Goal: Information Seeking & Learning: Understand process/instructions

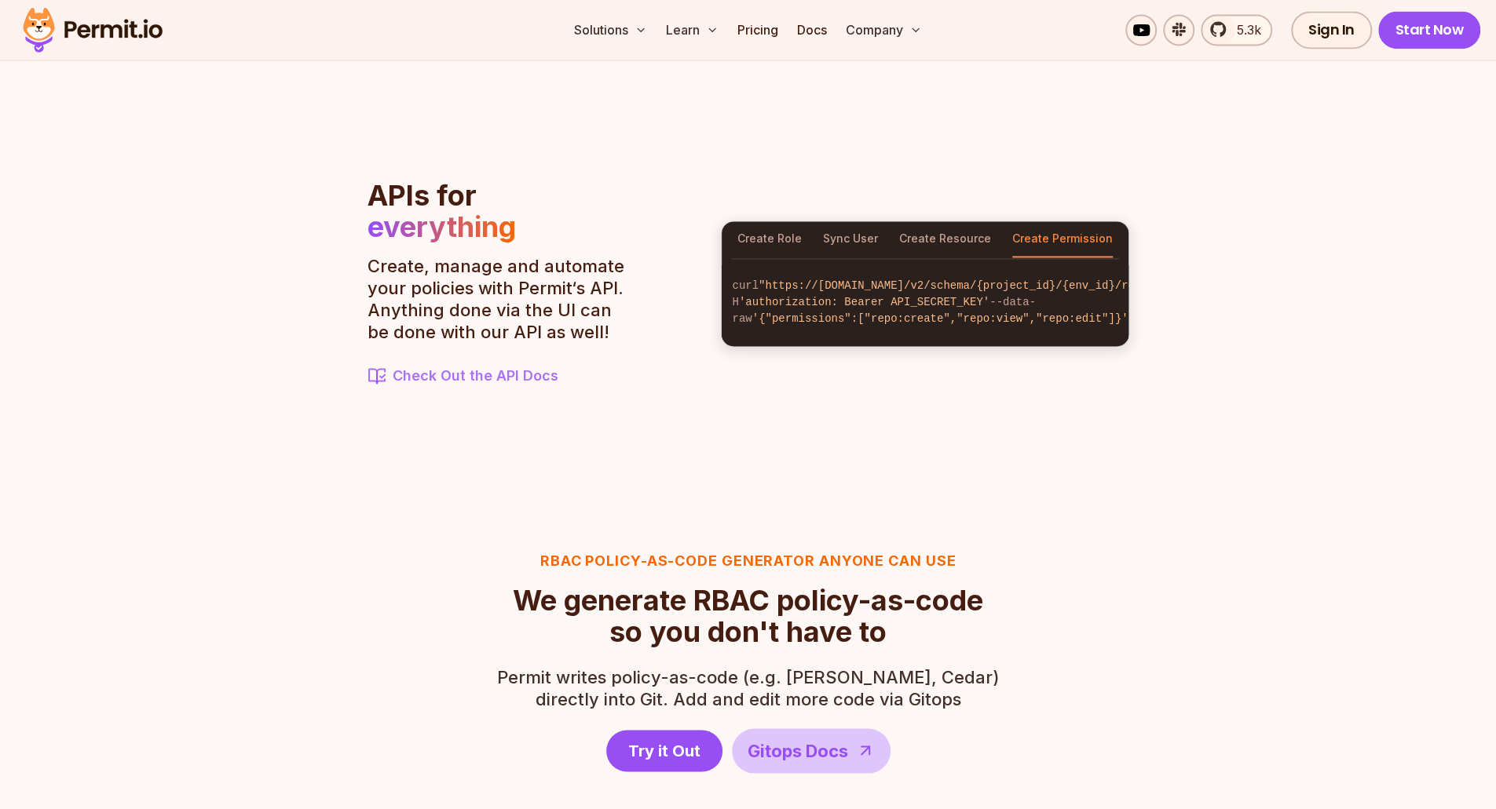
scroll to position [1694, 0]
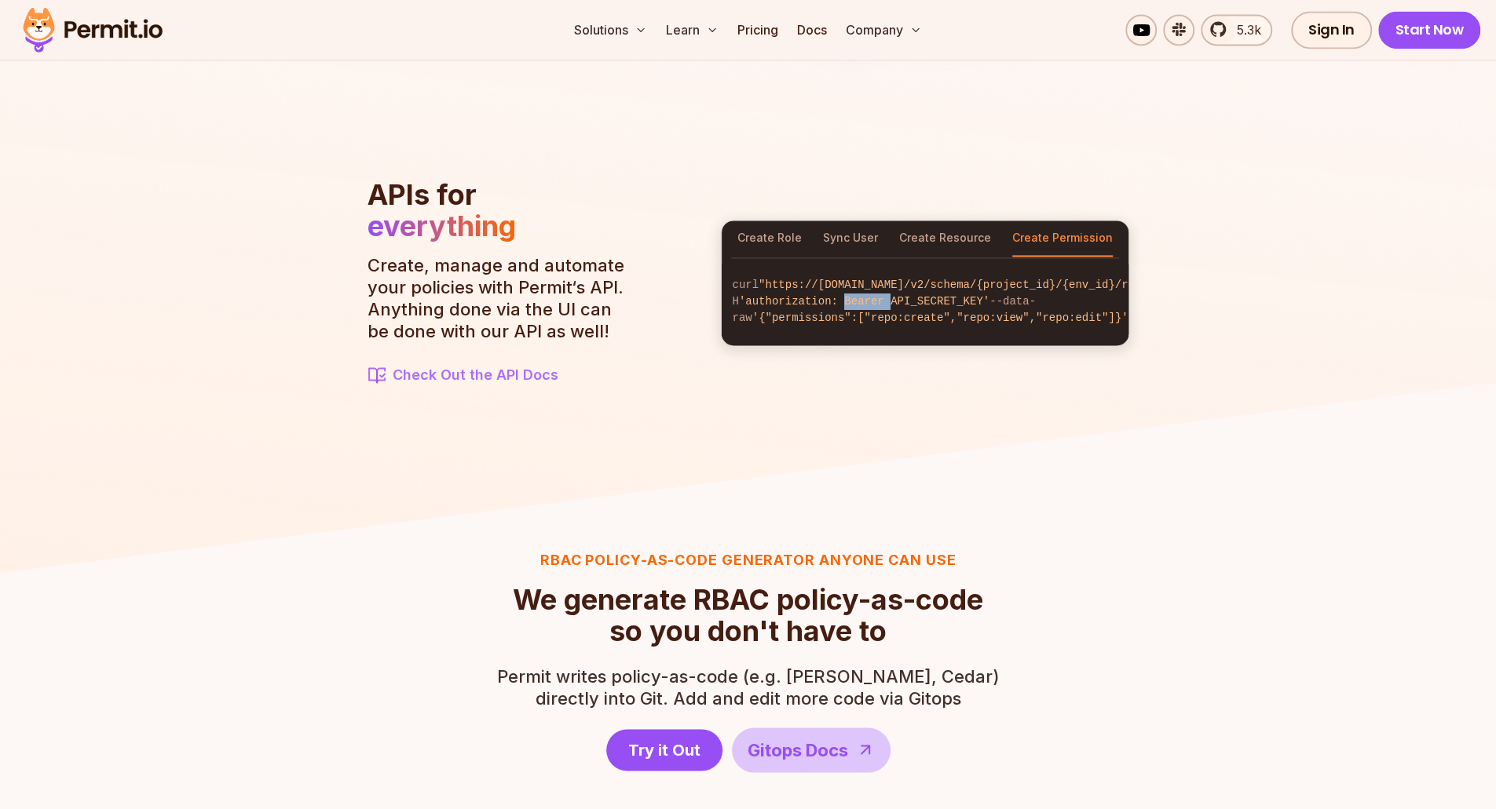
drag, startPoint x: 846, startPoint y: 305, endPoint x: 887, endPoint y: 307, distance: 40.9
click at [887, 307] on span "'authorization: Bearer API_SECRET_KEY'" at bounding box center [864, 301] width 250 height 13
click at [887, 305] on span "'authorization: Bearer API_SECRET_KEY'" at bounding box center [864, 301] width 250 height 13
drag, startPoint x: 887, startPoint y: 305, endPoint x: 972, endPoint y: 309, distance: 84.8
click at [972, 308] on span "'authorization: Bearer API_SECRET_KEY'" at bounding box center [864, 301] width 250 height 13
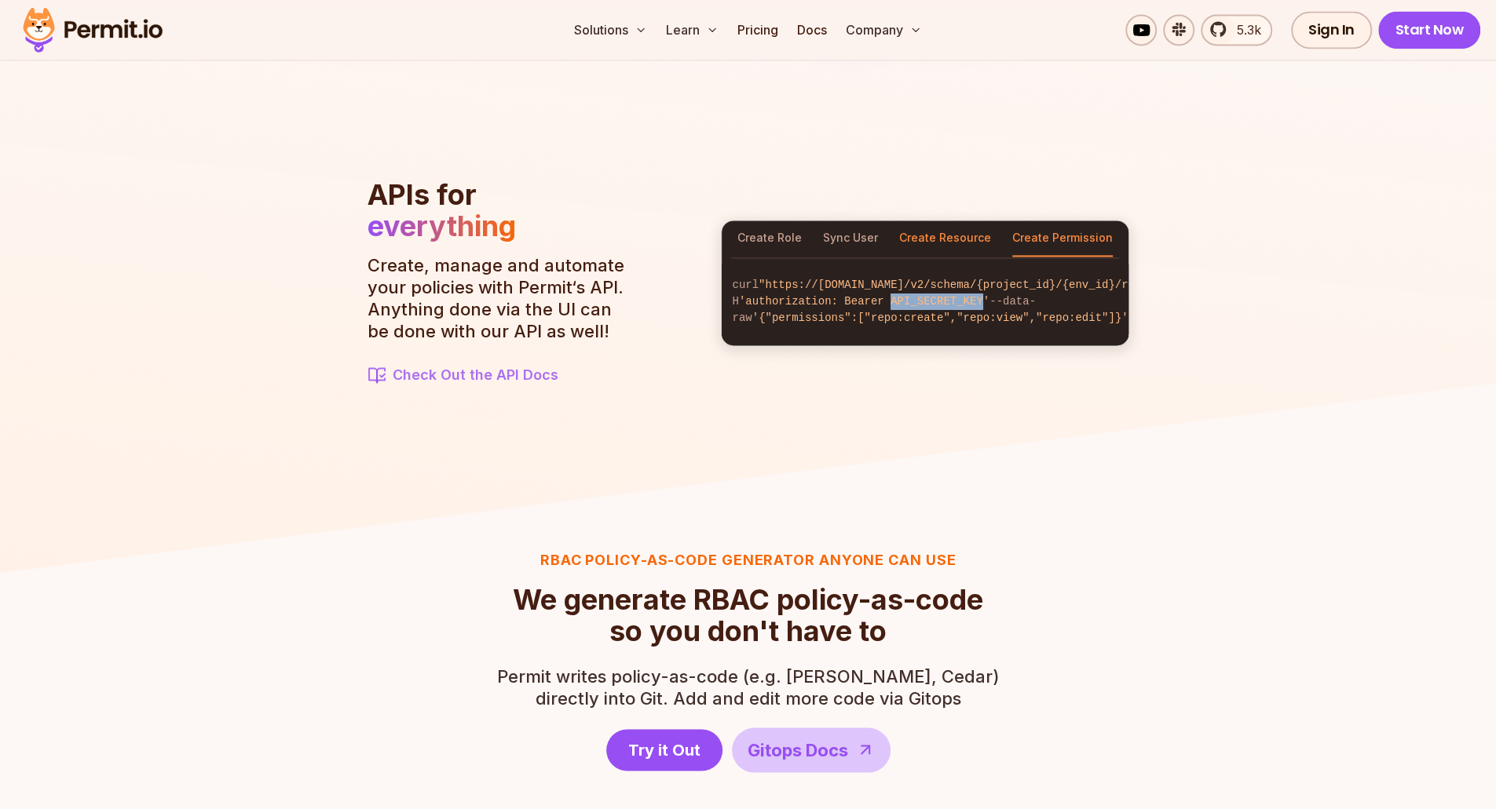
click at [943, 233] on button "Create Resource" at bounding box center [945, 239] width 92 height 36
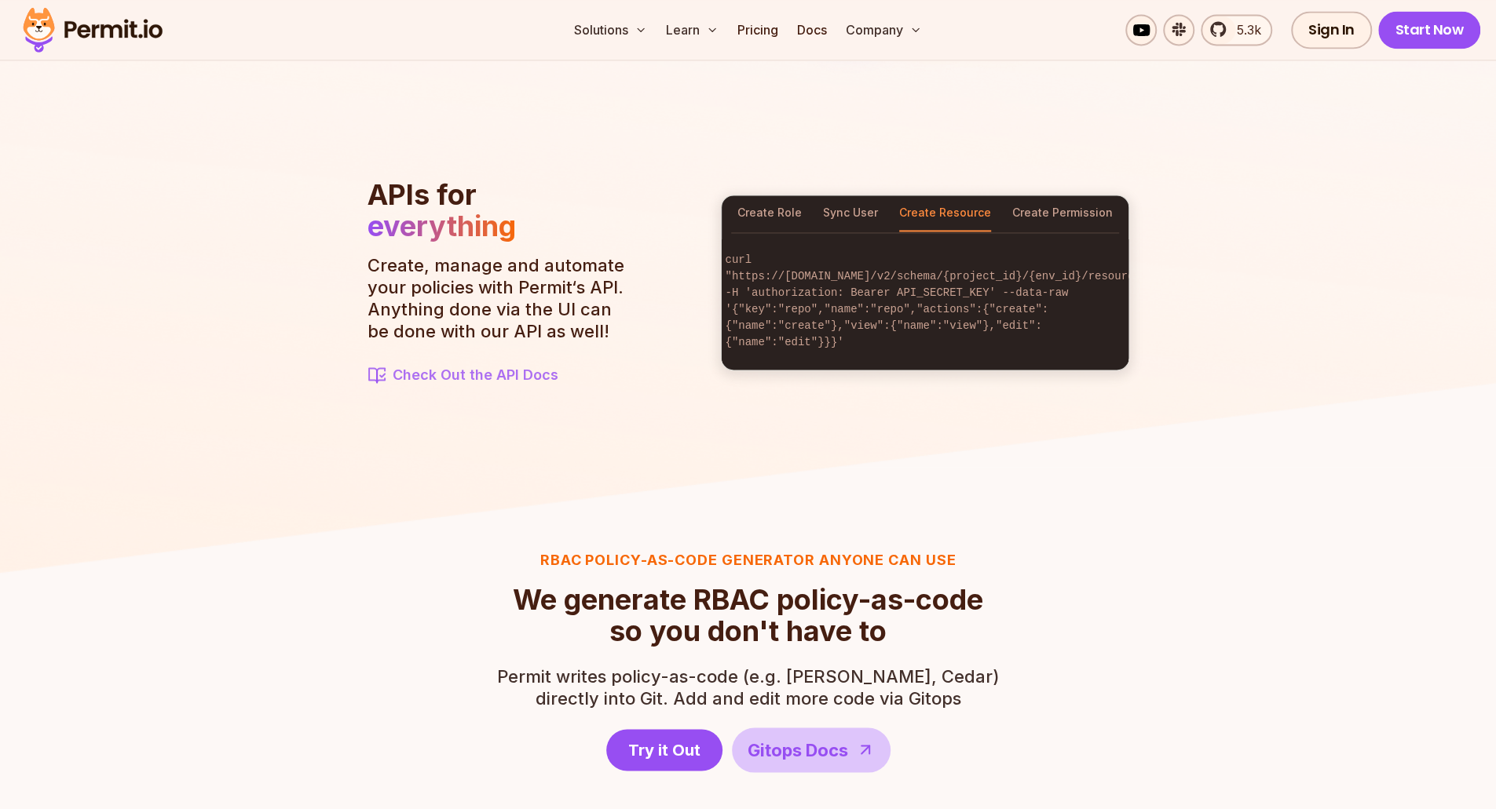
scroll to position [0, 0]
drag, startPoint x: 842, startPoint y: 323, endPoint x: 879, endPoint y: 327, distance: 37.1
click at [879, 327] on code "curl "https://[DOMAIN_NAME]/v2/schema/{project_id}/{env_id}/resources" -H 'auth…" at bounding box center [924, 301] width 407 height 124
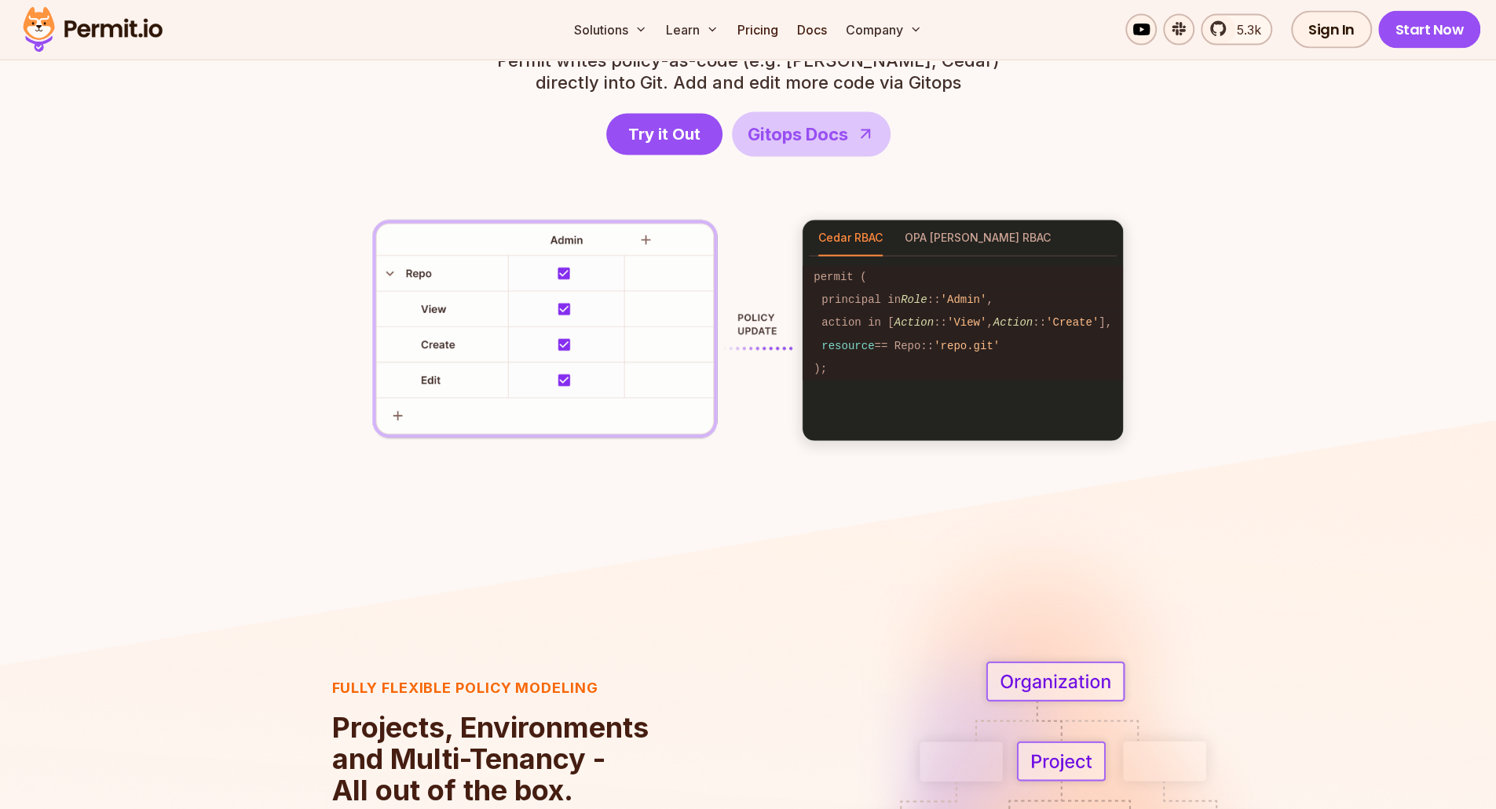
scroll to position [2310, 0]
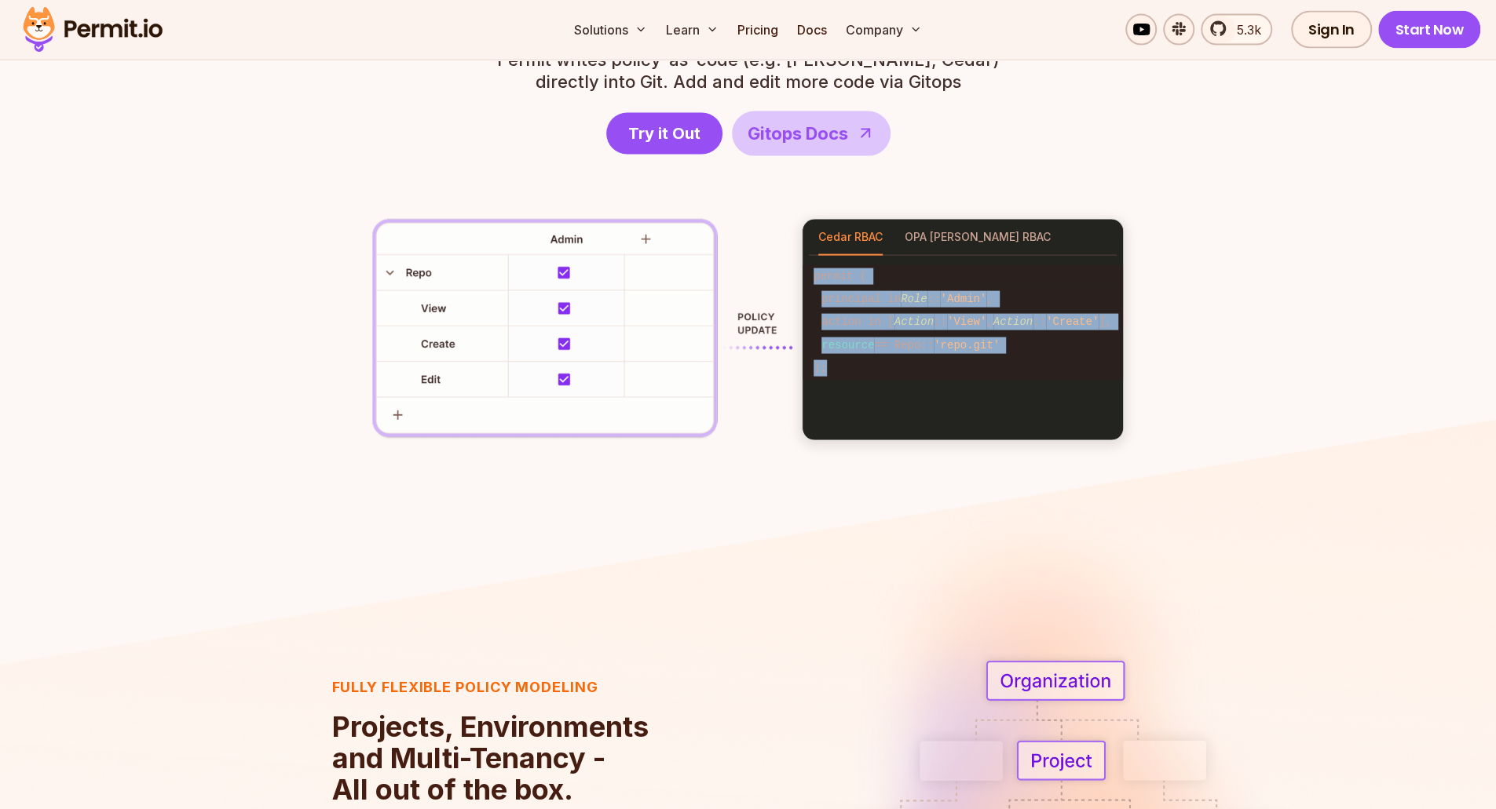
drag, startPoint x: 843, startPoint y: 387, endPoint x: 819, endPoint y: 271, distance: 118.7
click at [819, 271] on pre "permit ( principal in Role :: 'Admin' , action in [ Action :: 'View' , Action :…" at bounding box center [962, 323] width 320 height 134
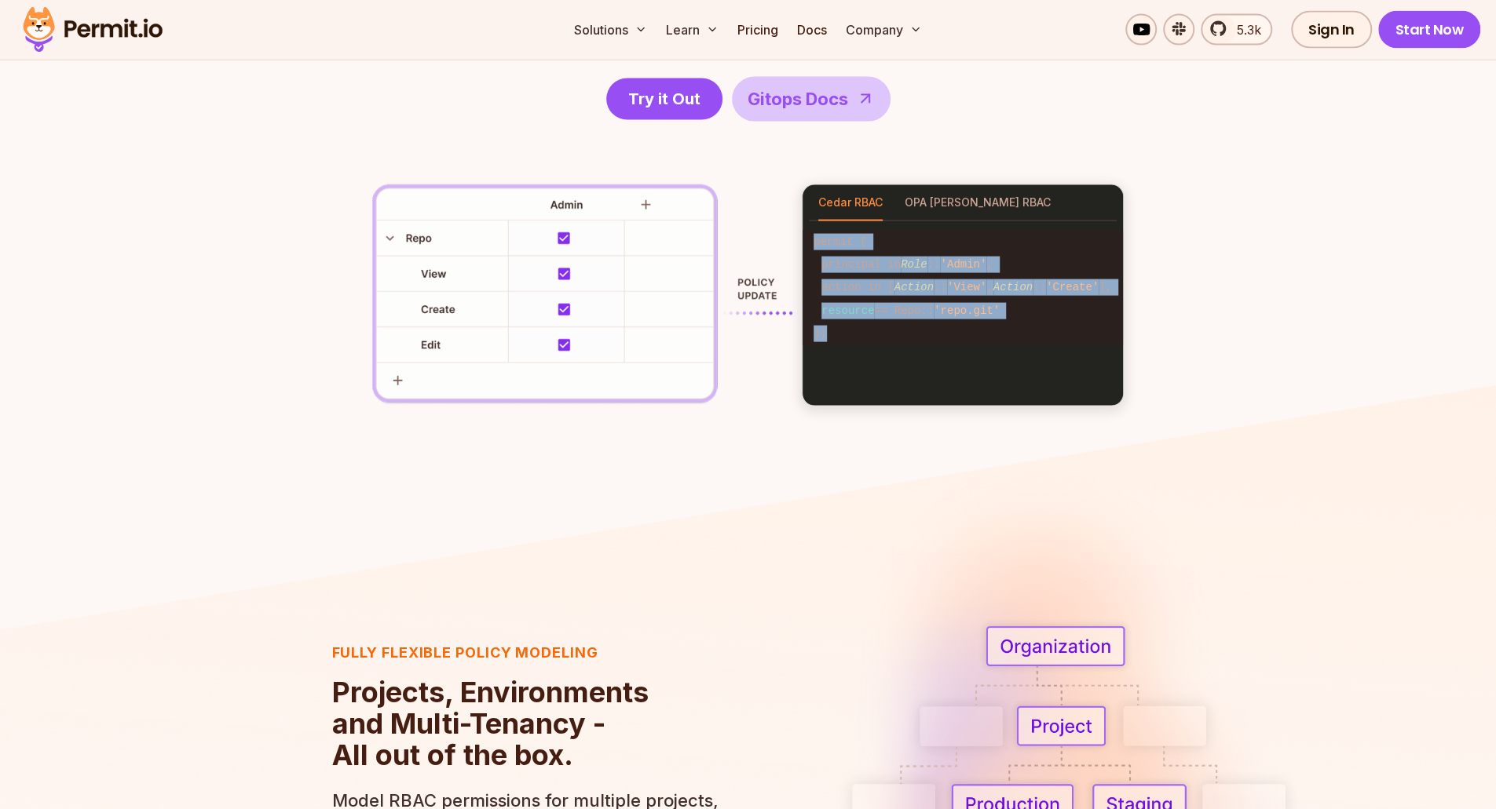
scroll to position [2287, 0]
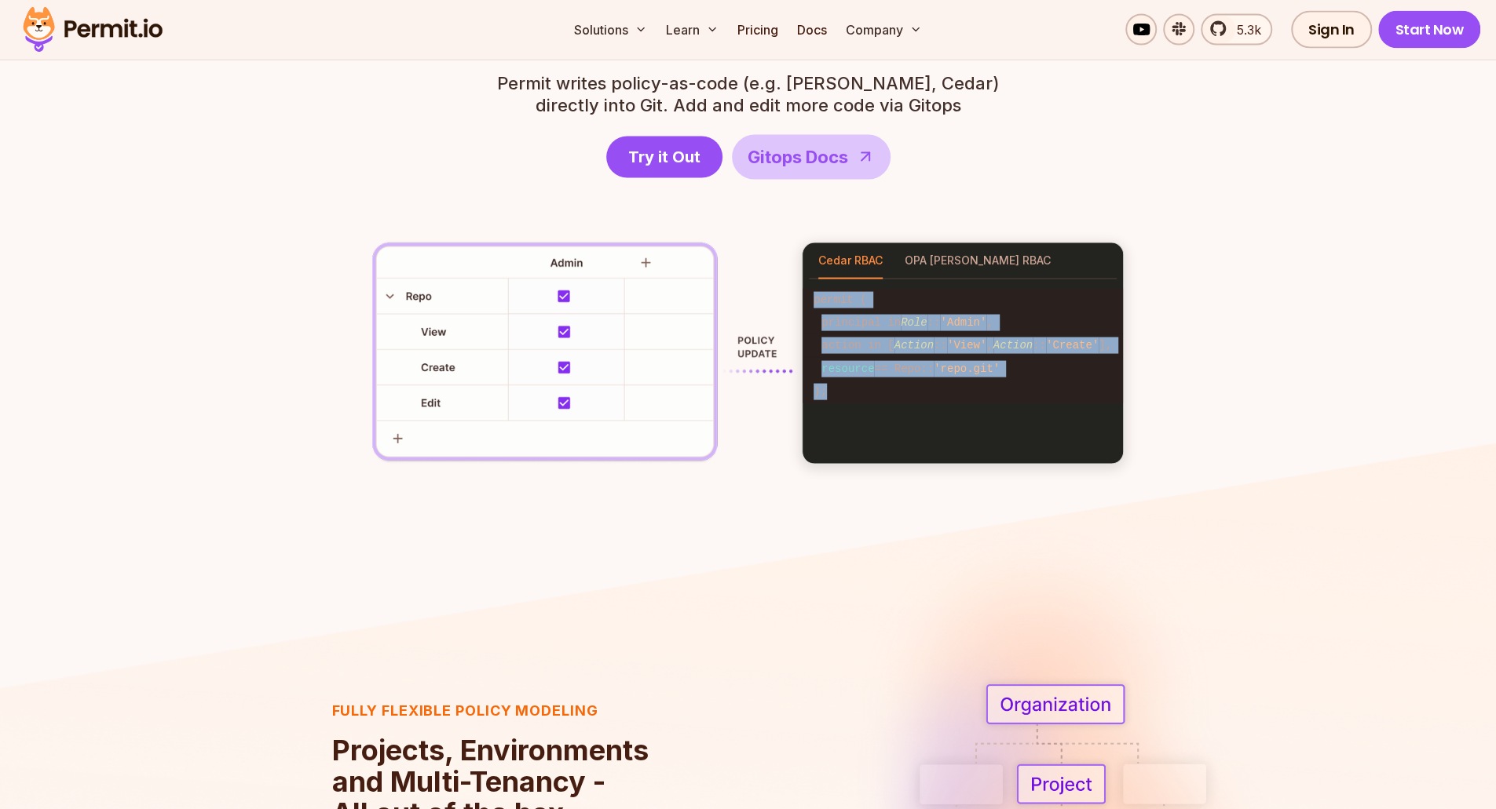
click at [834, 392] on code ");" at bounding box center [962, 392] width 320 height 23
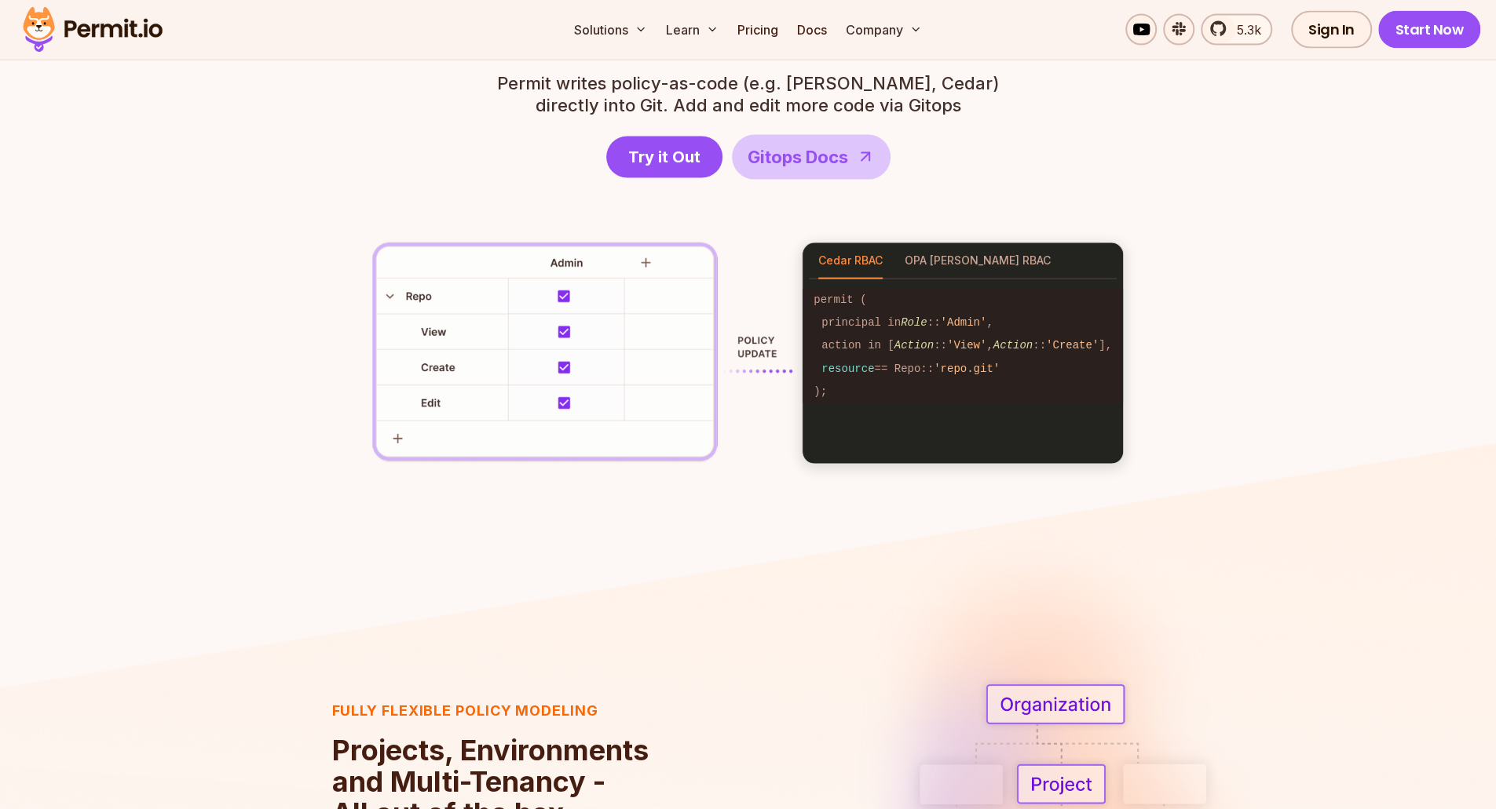
drag, startPoint x: 834, startPoint y: 392, endPoint x: 843, endPoint y: 421, distance: 30.5
click at [843, 421] on div "Cedar RBAC OPA [PERSON_NAME] RBAC permit ( principal in Role :: 'Admin' , actio…" at bounding box center [963, 354] width 322 height 222
click at [973, 367] on span "'repo.git'" at bounding box center [966, 369] width 66 height 13
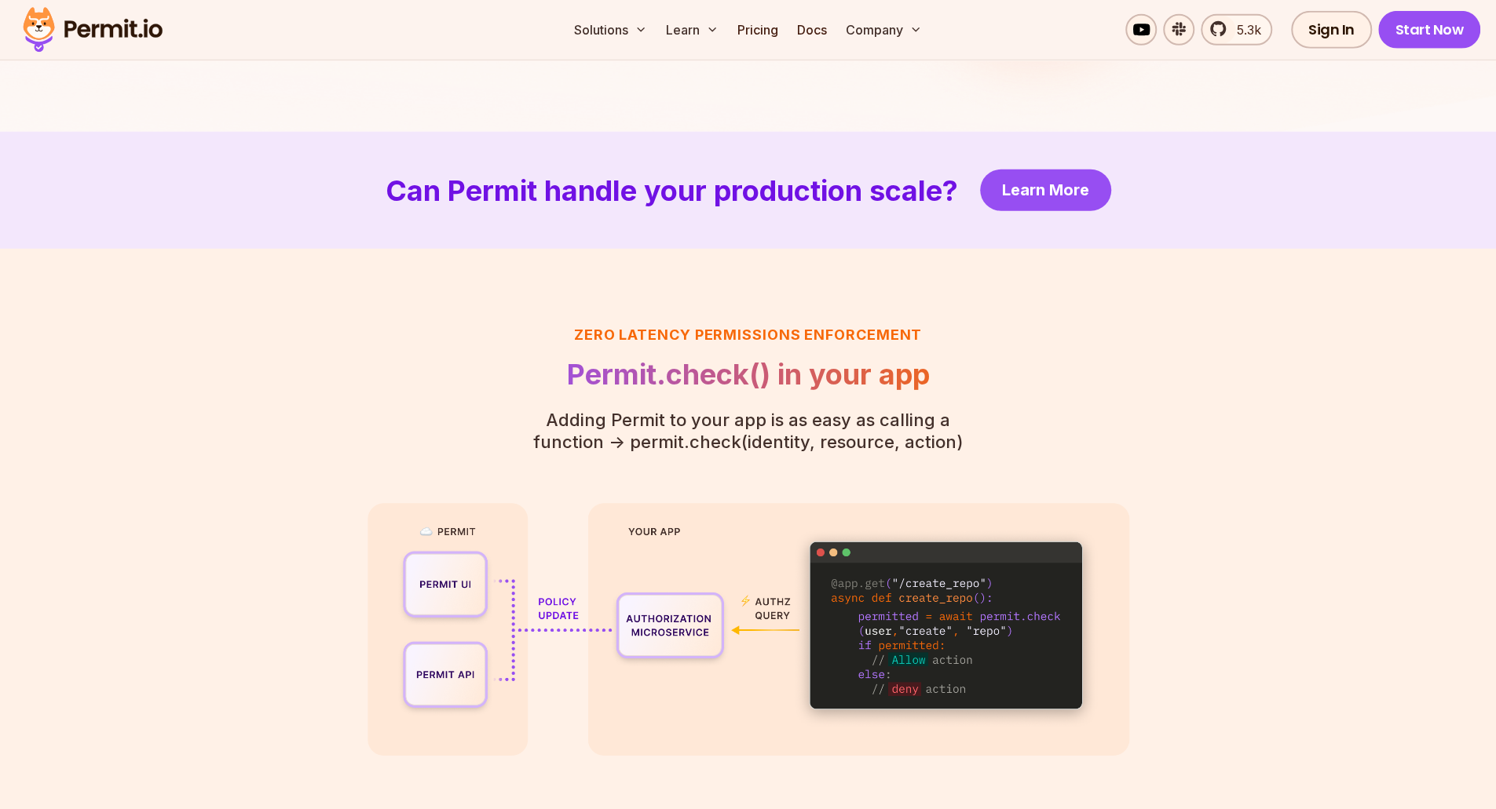
scroll to position [3332, 0]
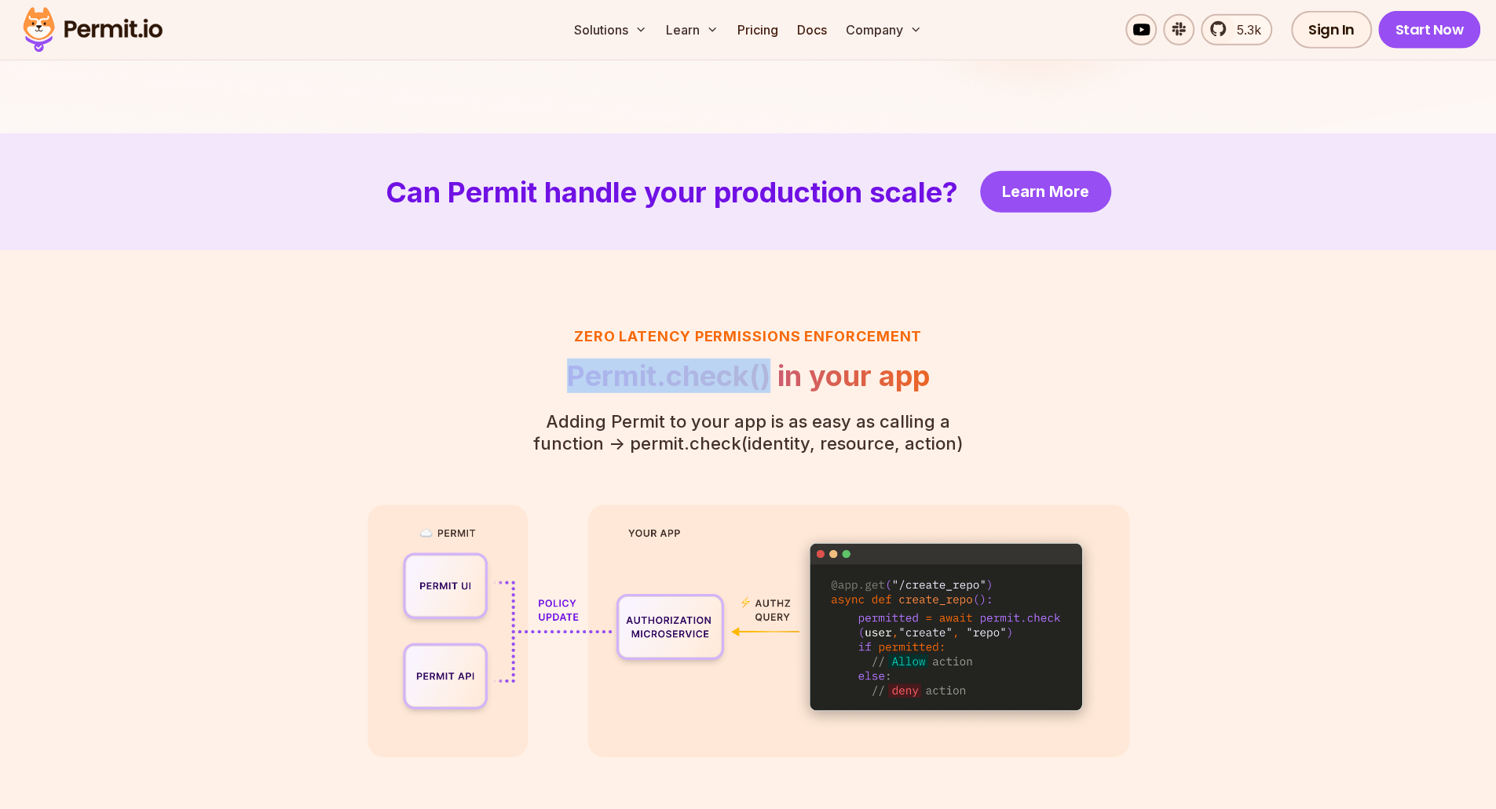
drag, startPoint x: 766, startPoint y: 383, endPoint x: 566, endPoint y: 376, distance: 200.3
click at [566, 376] on h2 "Permit.check() in your app" at bounding box center [748, 375] width 479 height 31
